Goal: Transaction & Acquisition: Book appointment/travel/reservation

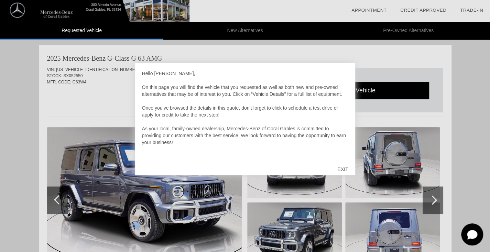
click at [343, 169] on div "EXIT" at bounding box center [343, 169] width 24 height 21
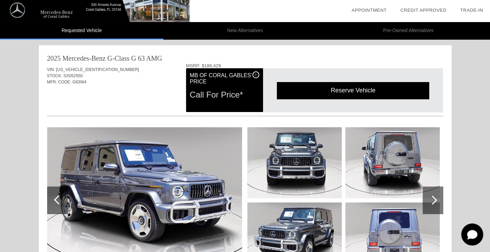
click at [434, 205] on div at bounding box center [433, 200] width 21 height 28
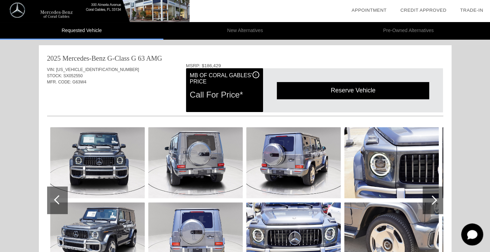
click at [434, 205] on div at bounding box center [433, 200] width 21 height 28
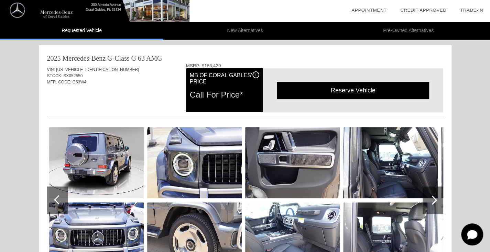
click at [434, 205] on div at bounding box center [433, 200] width 21 height 28
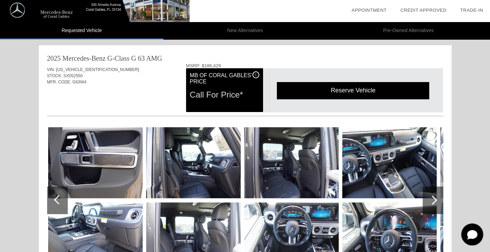
click at [434, 205] on div at bounding box center [433, 200] width 21 height 28
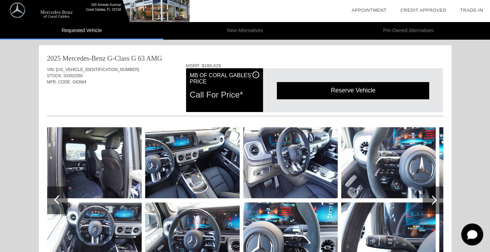
click at [434, 205] on div at bounding box center [433, 200] width 21 height 28
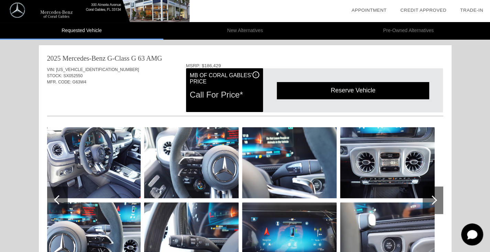
click at [434, 205] on div at bounding box center [433, 200] width 21 height 28
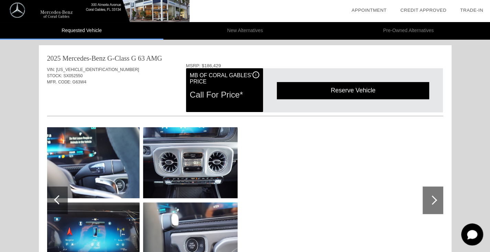
click at [434, 205] on div at bounding box center [433, 200] width 21 height 28
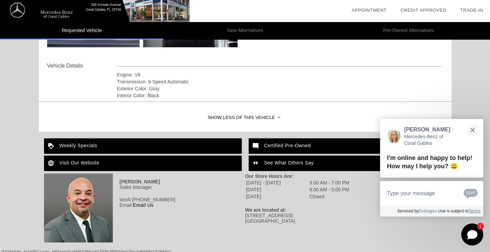
scroll to position [242, 0]
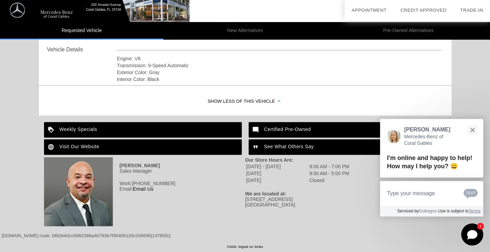
click at [304, 170] on td "[DATE]" at bounding box center [277, 173] width 63 height 6
click at [477, 133] on button "Close" at bounding box center [472, 129] width 15 height 15
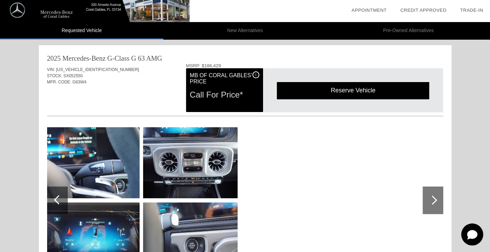
scroll to position [0, 0]
click at [222, 94] on div "Call For Price*" at bounding box center [225, 95] width 70 height 18
click at [359, 92] on div "Reserve Vehicle" at bounding box center [353, 90] width 152 height 17
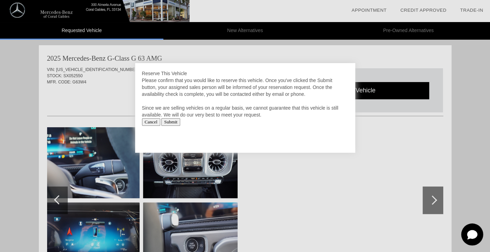
click at [414, 138] on div at bounding box center [245, 126] width 490 height 252
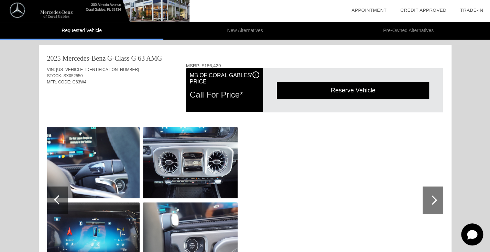
click at [423, 200] on div at bounding box center [433, 200] width 21 height 28
click at [432, 202] on div at bounding box center [432, 199] width 9 height 9
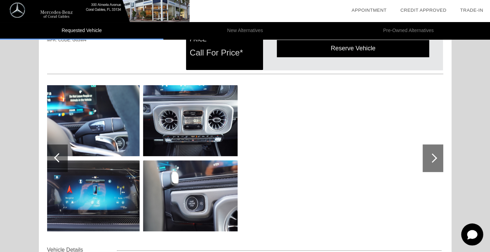
scroll to position [41, 0]
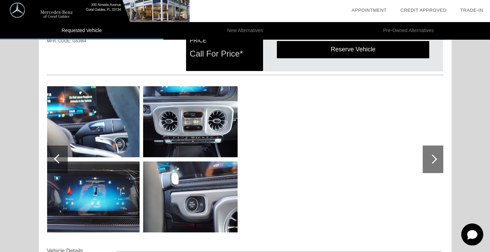
click at [59, 150] on div at bounding box center [57, 159] width 21 height 28
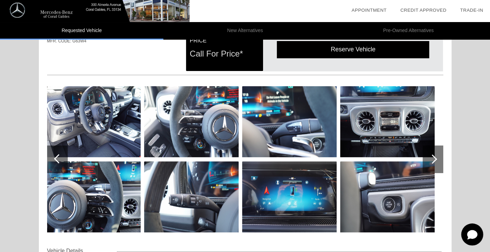
click at [59, 150] on div at bounding box center [57, 159] width 21 height 28
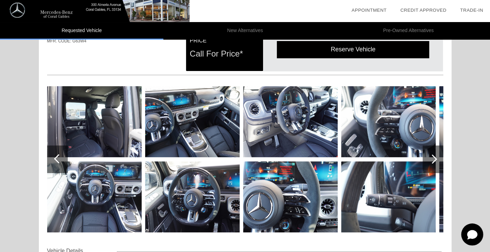
click at [59, 150] on div at bounding box center [57, 159] width 21 height 28
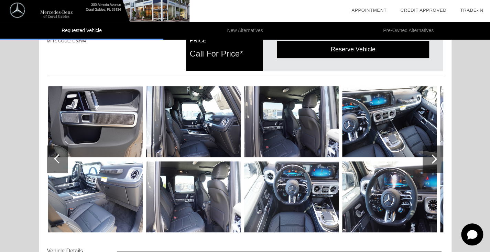
click at [59, 150] on div at bounding box center [57, 159] width 21 height 28
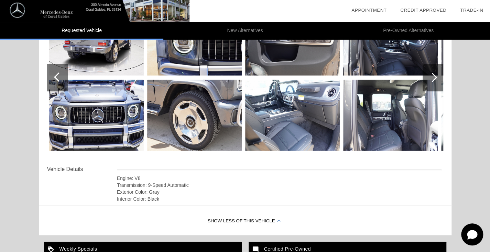
scroll to position [0, 0]
